Goal: Task Accomplishment & Management: Manage account settings

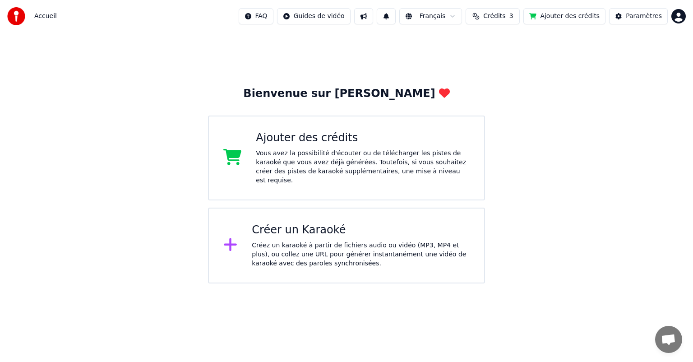
click at [43, 17] on span "Accueil" at bounding box center [45, 16] width 23 height 9
click at [638, 14] on div "Paramètres" at bounding box center [644, 16] width 36 height 9
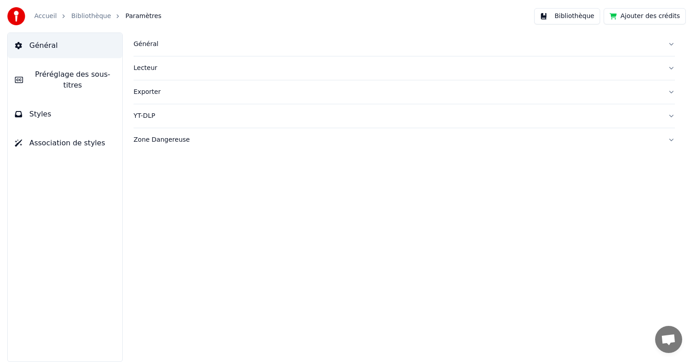
click at [83, 16] on link "Bibliothèque" at bounding box center [91, 16] width 40 height 9
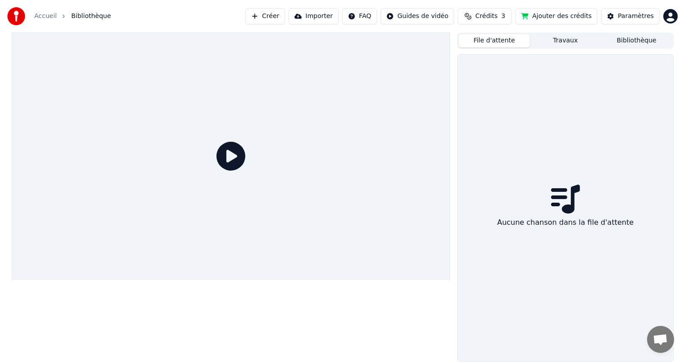
click at [500, 43] on button "File d'attente" at bounding box center [494, 40] width 71 height 13
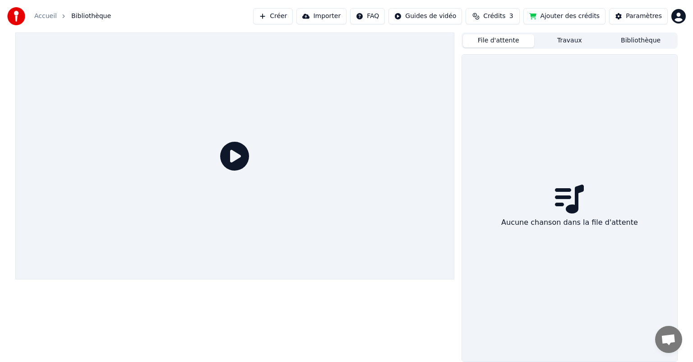
click at [565, 42] on button "Travaux" at bounding box center [569, 40] width 71 height 13
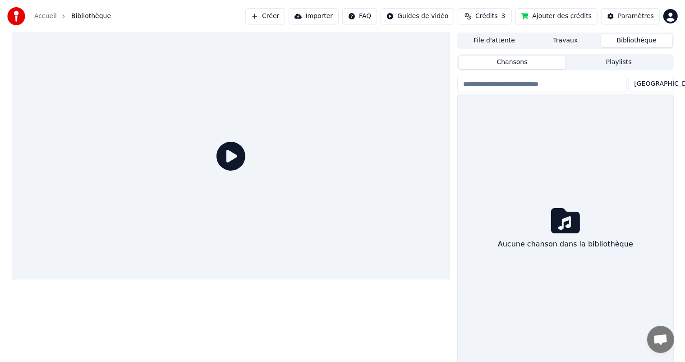
click at [635, 44] on button "Bibliothèque" at bounding box center [636, 40] width 71 height 13
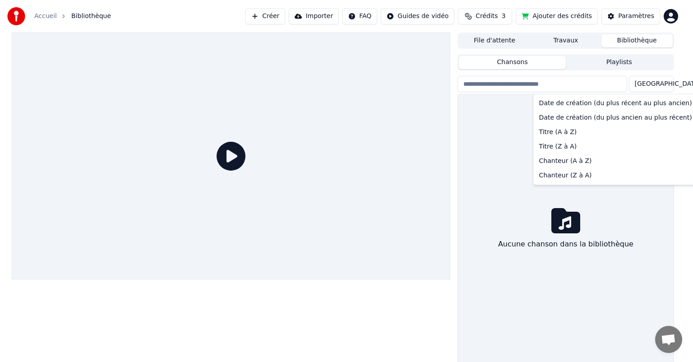
click at [662, 83] on html "Accueil Bibliothèque Créer Importer FAQ Guides de vidéo Crédits 3 Ajouter des c…" at bounding box center [346, 181] width 693 height 362
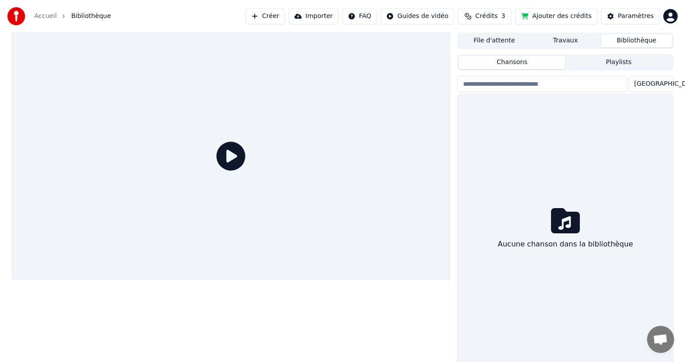
click at [521, 85] on input "search" at bounding box center [541, 84] width 169 height 16
click at [670, 19] on html "Accueil Bibliothèque Créer Importer FAQ Guides de vidéo Crédits 3 Ajouter des c…" at bounding box center [342, 181] width 685 height 362
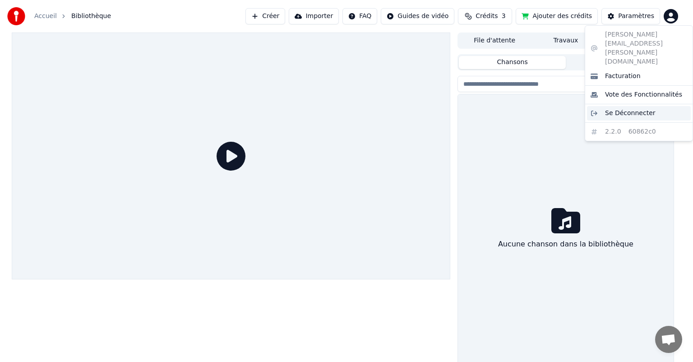
click at [628, 109] on span "Se Déconnecter" at bounding box center [630, 113] width 51 height 9
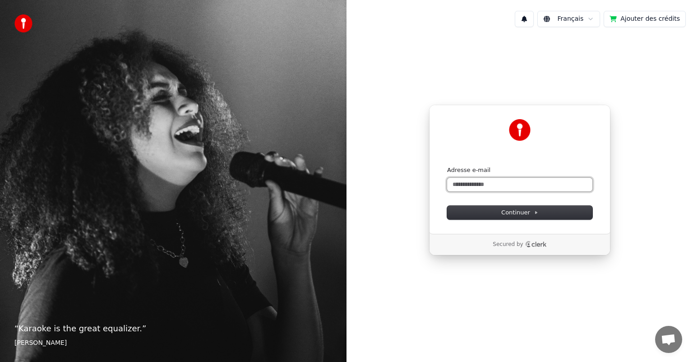
click at [485, 186] on input "Adresse e-mail" at bounding box center [519, 185] width 145 height 14
click at [511, 212] on span "Continuer" at bounding box center [519, 212] width 37 height 8
type input "**********"
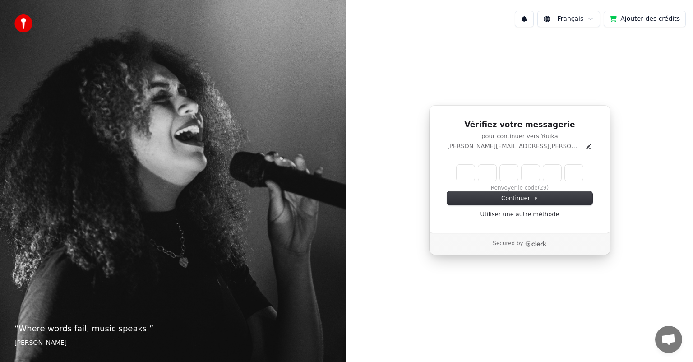
click at [466, 175] on input "Enter verification code" at bounding box center [519, 173] width 126 height 16
type input "******"
